Goal: Complete application form: Complete application form

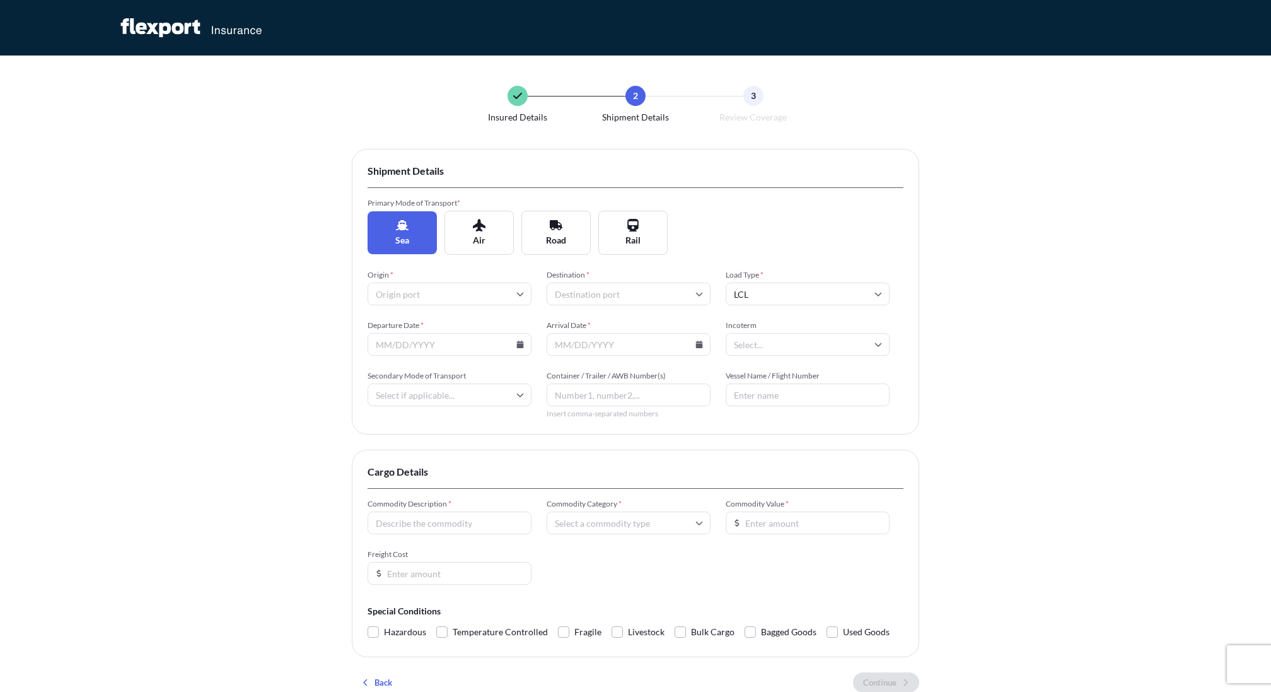
click at [444, 291] on input "Origin *" at bounding box center [450, 293] width 164 height 23
type input "yantian"
click at [443, 319] on li "CNYTN Yantian Pt" at bounding box center [450, 327] width 154 height 24
click at [569, 292] on input "Destination *" at bounding box center [629, 293] width 164 height 23
type input "[PERSON_NAME]"
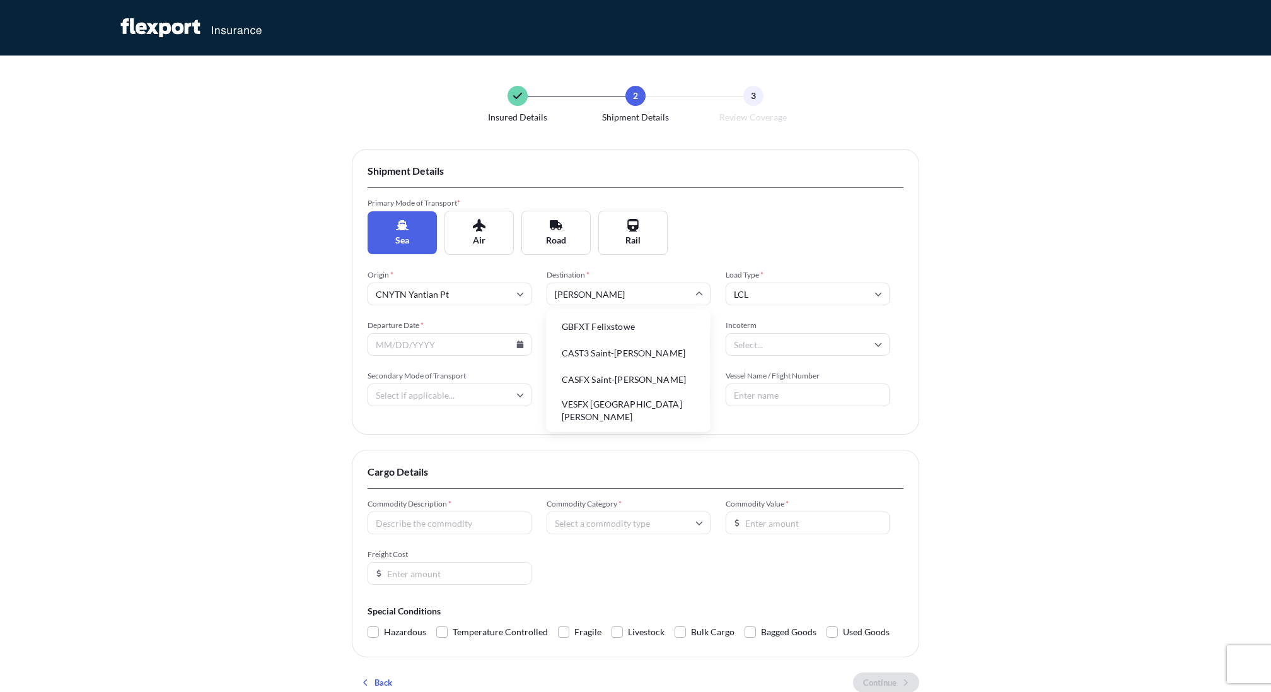
click at [597, 331] on li "GBFXT Felixstowe" at bounding box center [629, 327] width 154 height 24
drag, startPoint x: 448, startPoint y: 347, endPoint x: 496, endPoint y: 349, distance: 48.6
click at [448, 347] on input "Departure Date *" at bounding box center [450, 344] width 164 height 23
click at [521, 348] on input "Departure Date *" at bounding box center [450, 344] width 164 height 23
click at [520, 344] on icon at bounding box center [520, 344] width 7 height 8
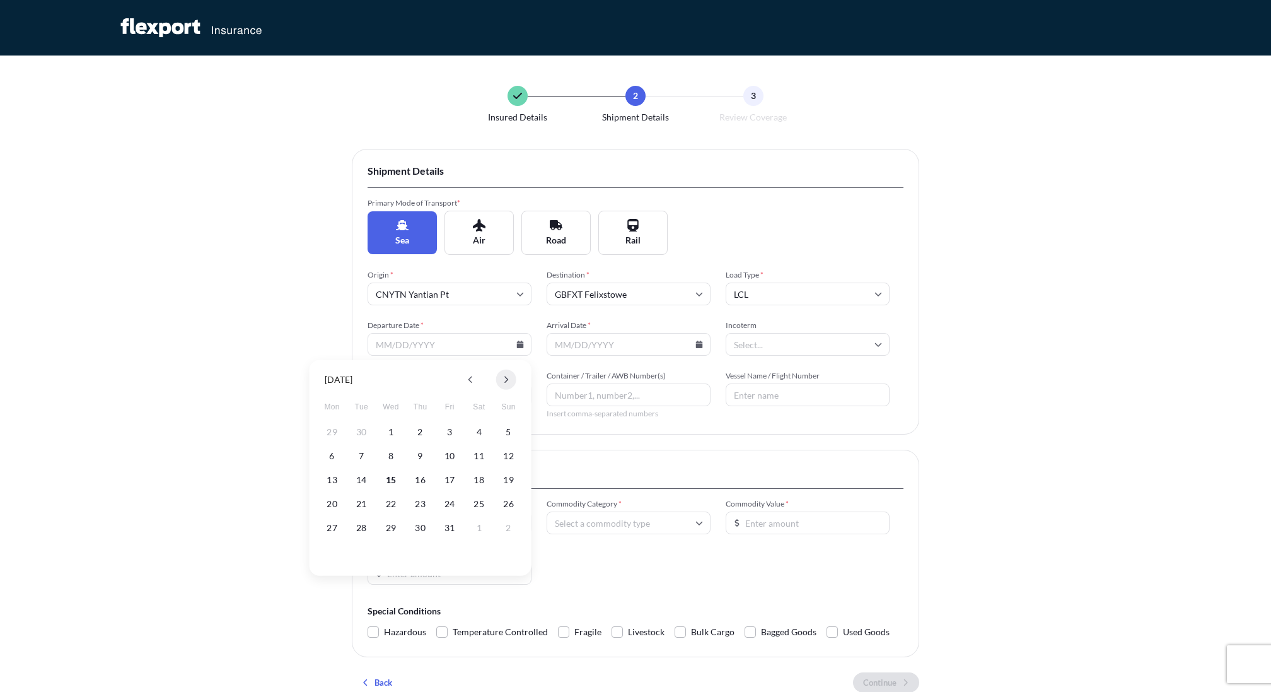
click at [506, 377] on icon at bounding box center [506, 379] width 4 height 7
click at [359, 460] on button "4" at bounding box center [361, 456] width 20 height 20
type input "[DATE]"
click at [698, 346] on icon at bounding box center [699, 344] width 7 height 8
click at [680, 380] on button at bounding box center [685, 379] width 20 height 20
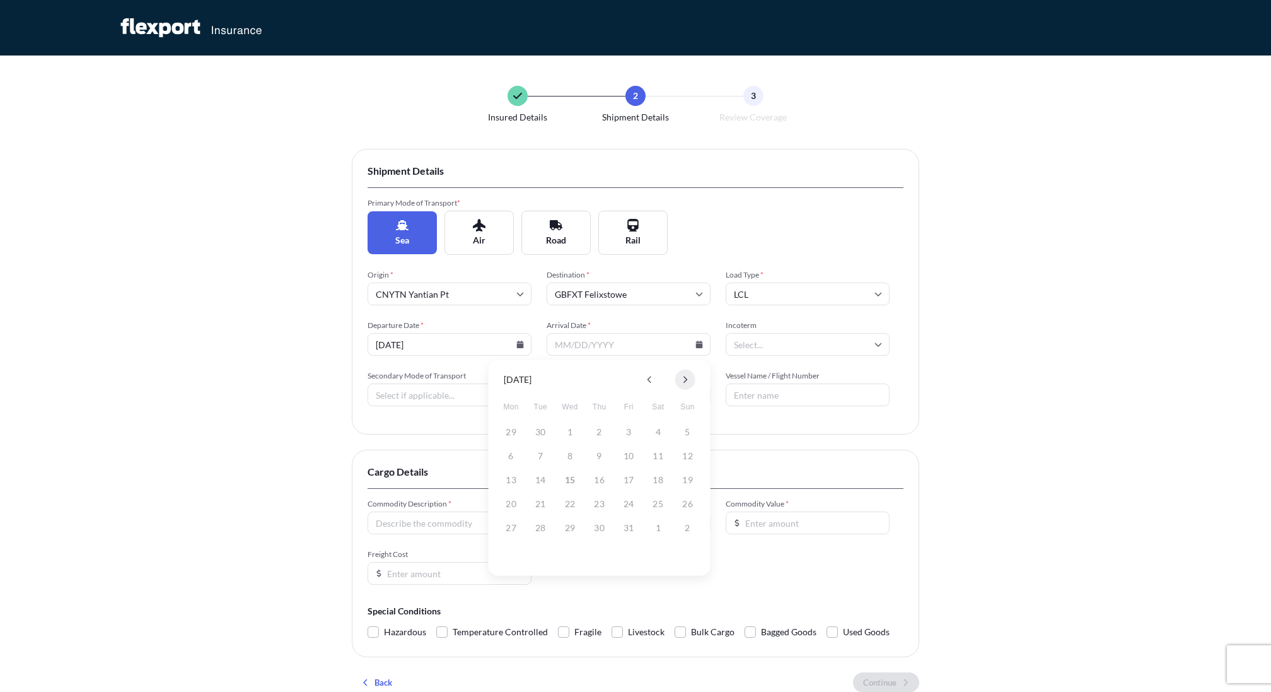
click at [680, 380] on button at bounding box center [685, 379] width 20 height 20
click at [594, 480] on button "18" at bounding box center [599, 480] width 20 height 20
type input "[DATE]"
click at [782, 348] on input "Incoterm" at bounding box center [808, 344] width 164 height 23
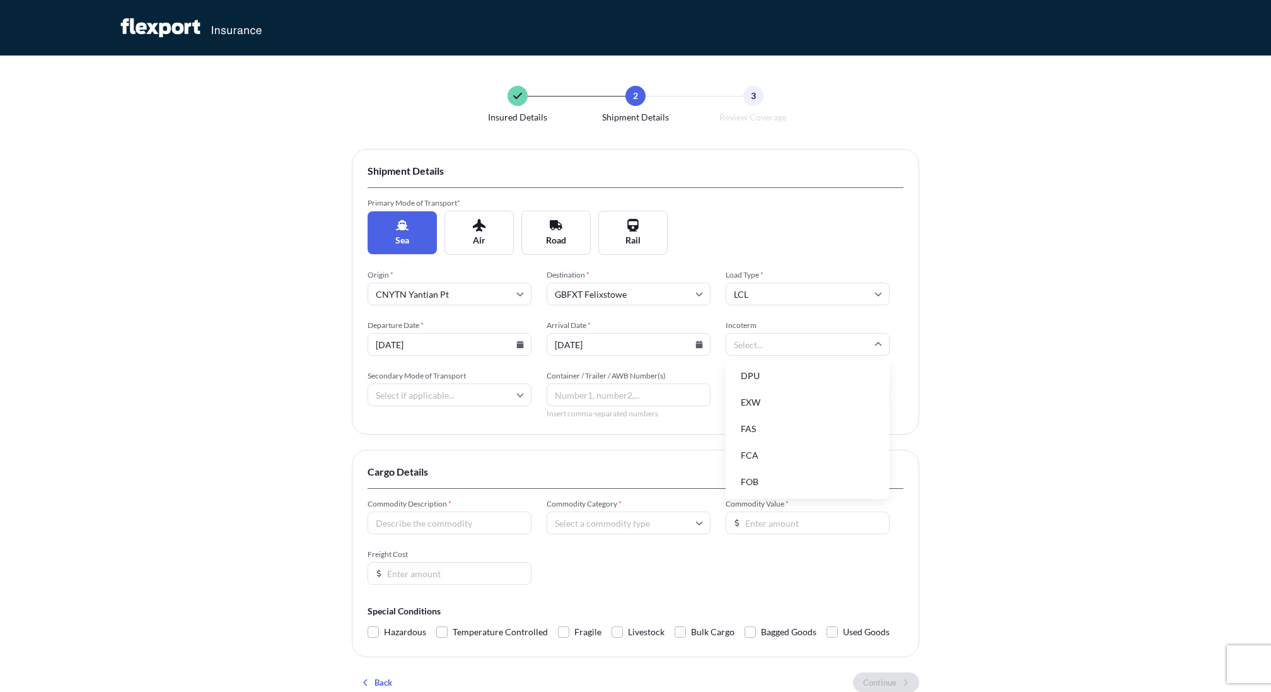
click at [760, 484] on li "FOB" at bounding box center [808, 482] width 154 height 24
click at [475, 397] on input "Secondary Mode of Transport" at bounding box center [450, 394] width 164 height 23
click at [405, 479] on div "Road" at bounding box center [450, 482] width 154 height 24
type input "Road"
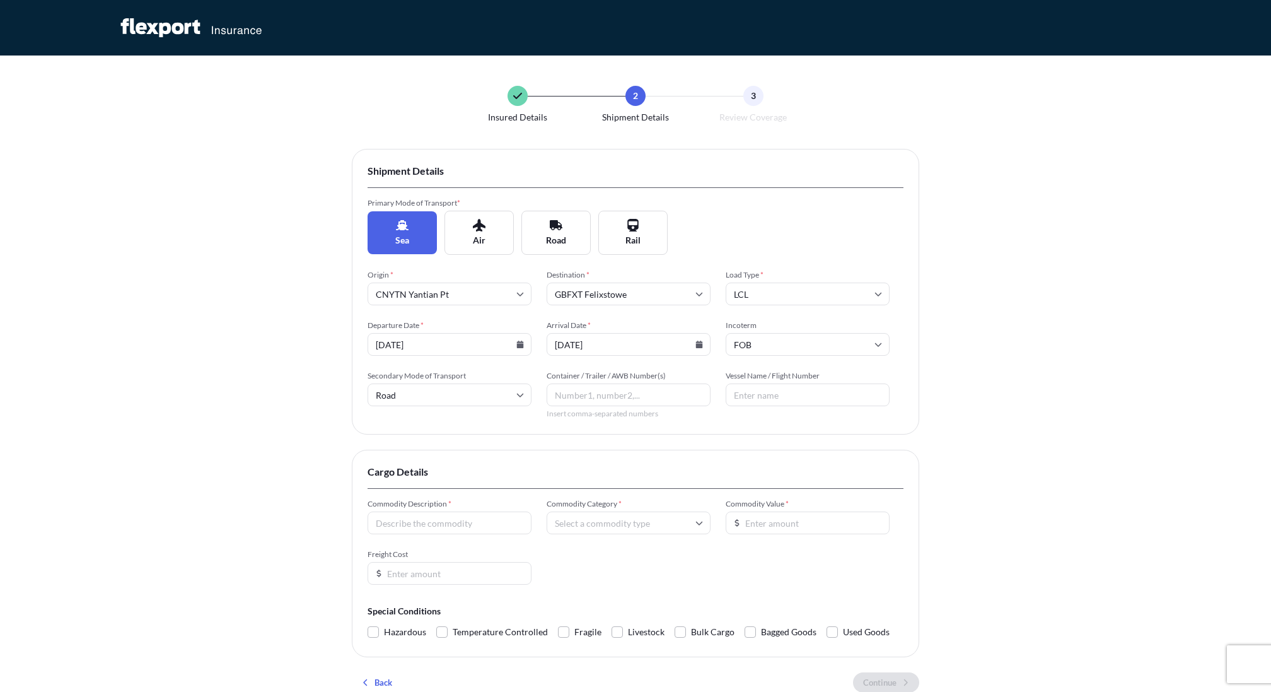
click at [591, 398] on input "Container / Trailer / AWB Number(s)" at bounding box center [629, 394] width 164 height 23
type input "1234"
click at [759, 400] on input "Vessel Name / Flight Number" at bounding box center [808, 394] width 164 height 23
type input "1234"
click at [418, 524] on input "Commodity Description *" at bounding box center [450, 522] width 164 height 23
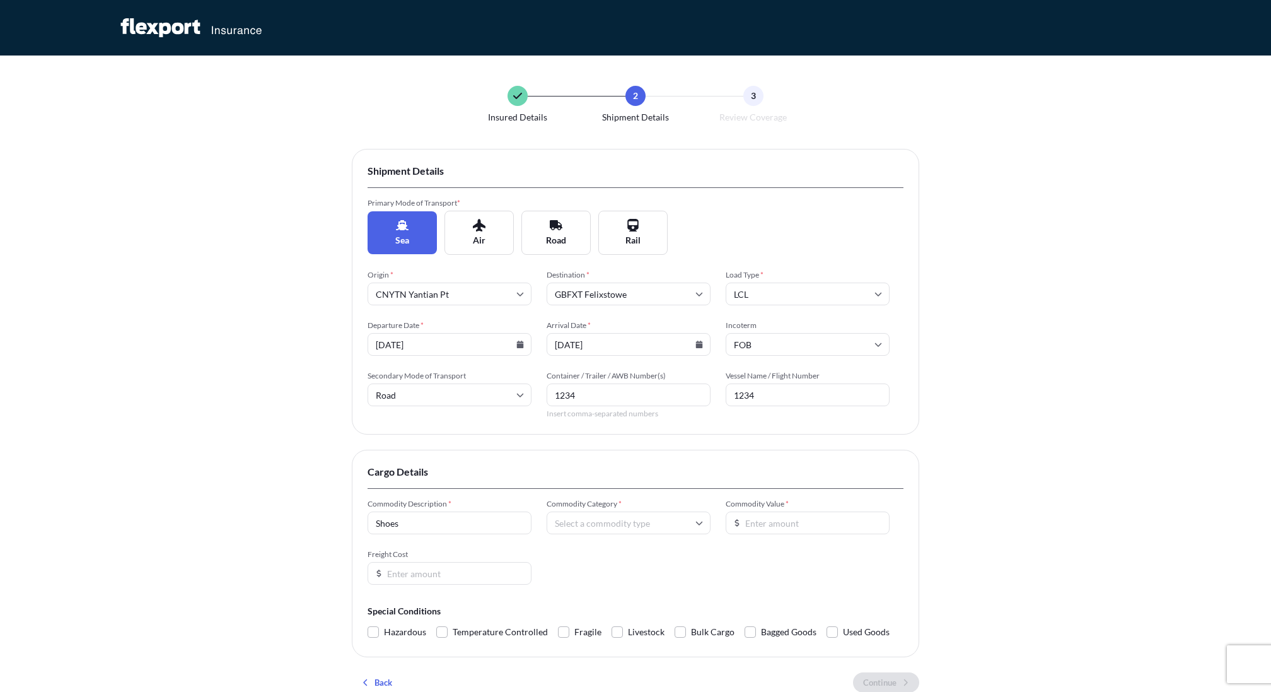
type input "Shoes"
click at [674, 516] on input "Commodity Category *" at bounding box center [629, 522] width 164 height 23
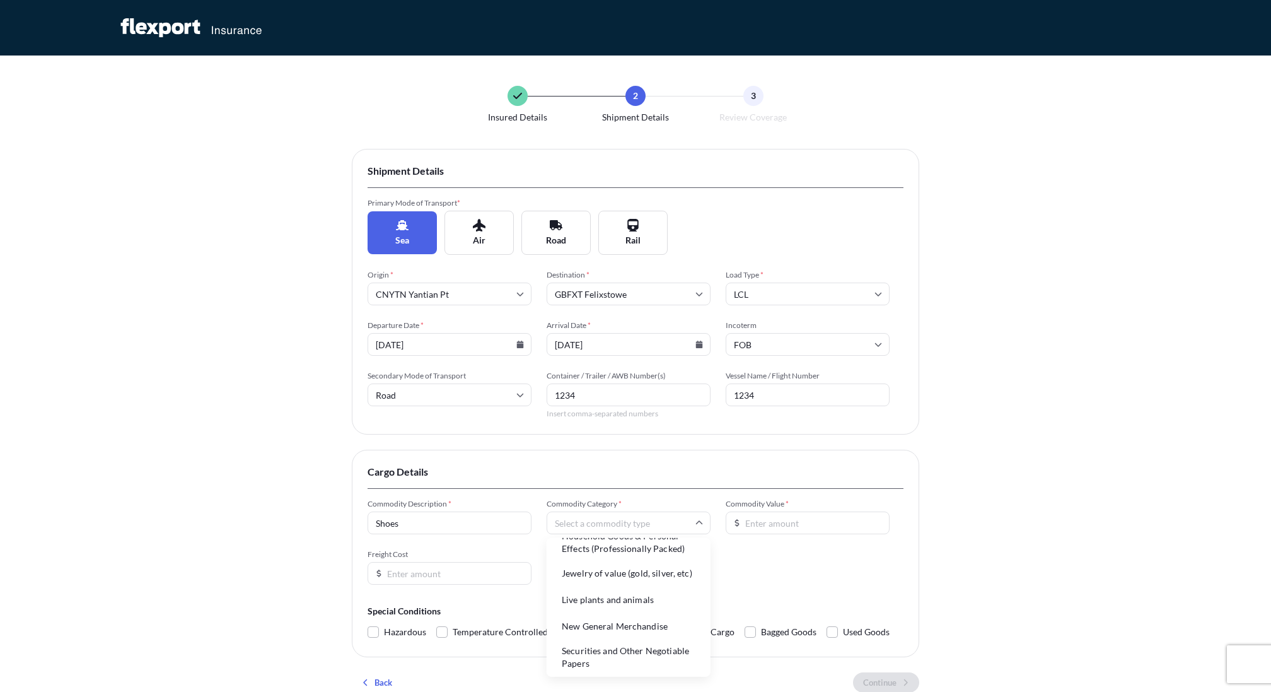
click at [625, 614] on li "New General Merchandise" at bounding box center [629, 626] width 154 height 24
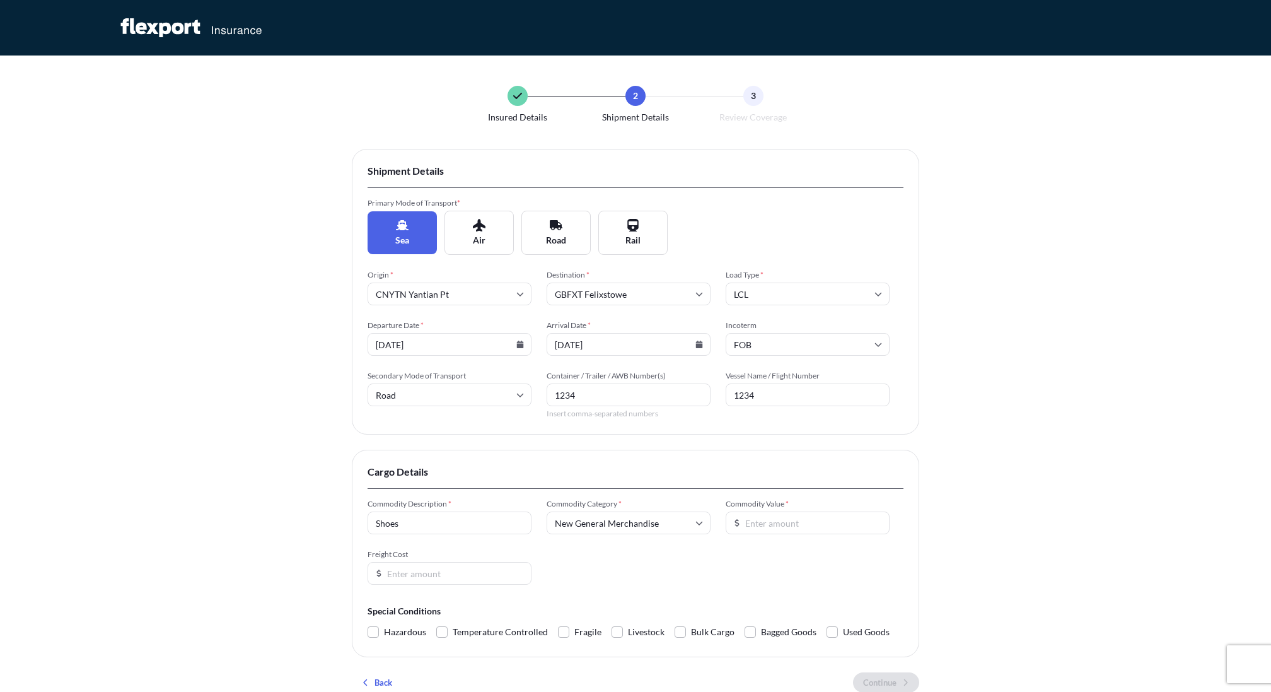
click at [750, 524] on input "Commodity Value *" at bounding box center [808, 522] width 164 height 23
type input "9500"
click at [474, 574] on input "Freight Cost" at bounding box center [450, 573] width 164 height 23
type input "500"
drag, startPoint x: 767, startPoint y: 524, endPoint x: 745, endPoint y: 524, distance: 22.7
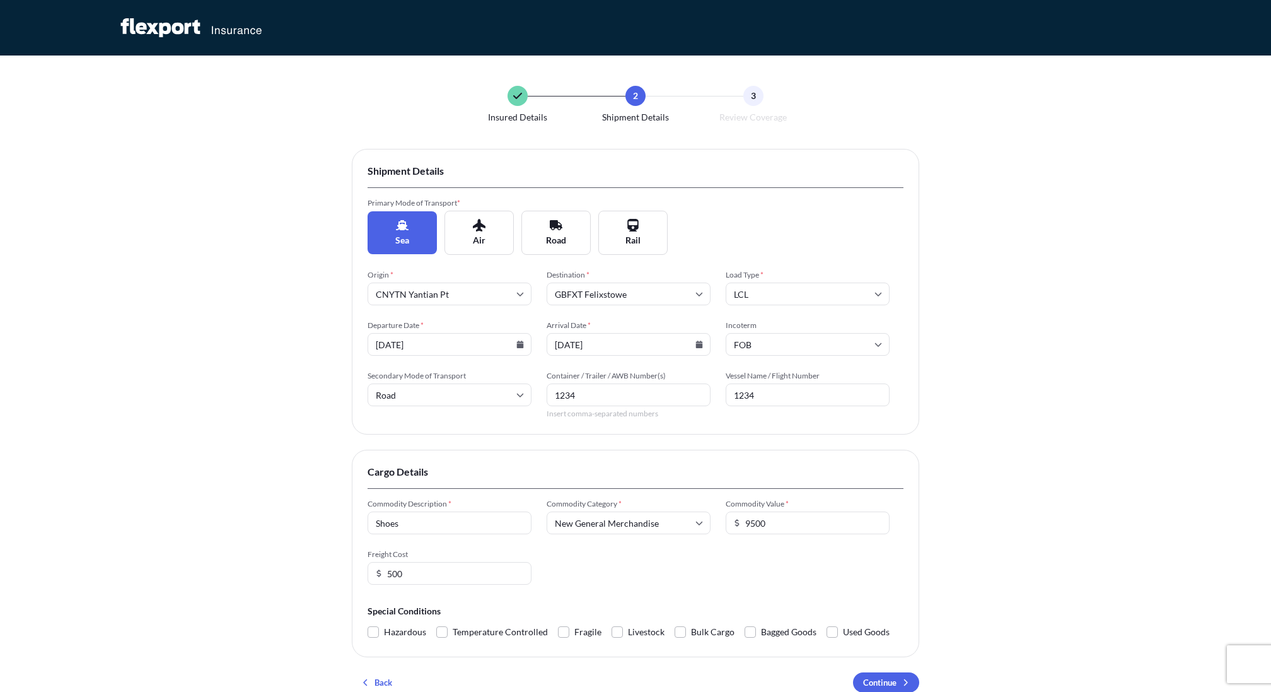
click at [745, 524] on input "9500" at bounding box center [808, 522] width 164 height 23
type input "5500"
click at [726, 560] on div "Commodity Description * Shoes Commodity Category * New General Merchandise Comm…" at bounding box center [636, 542] width 536 height 86
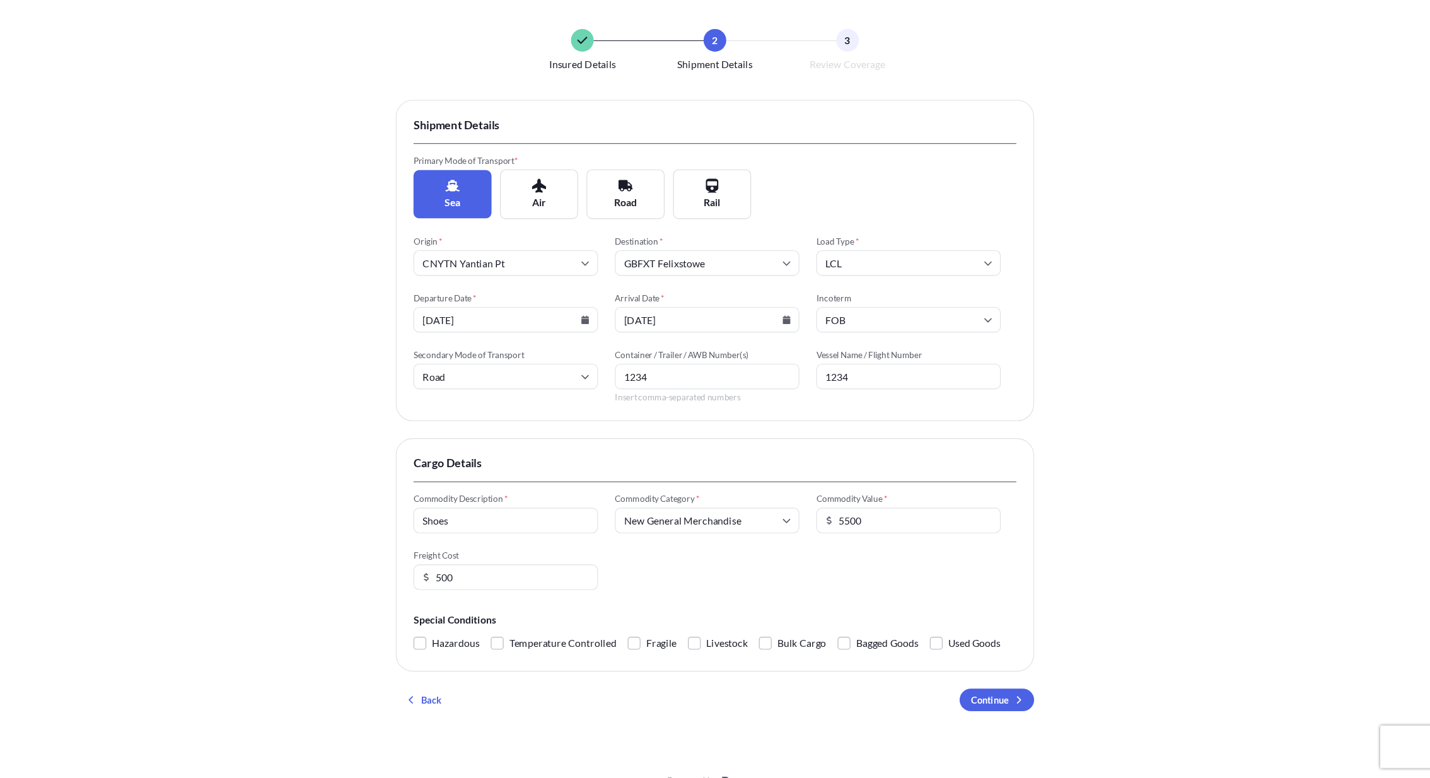
scroll to position [0, 0]
